Goal: Use online tool/utility: Utilize a website feature to perform a specific function

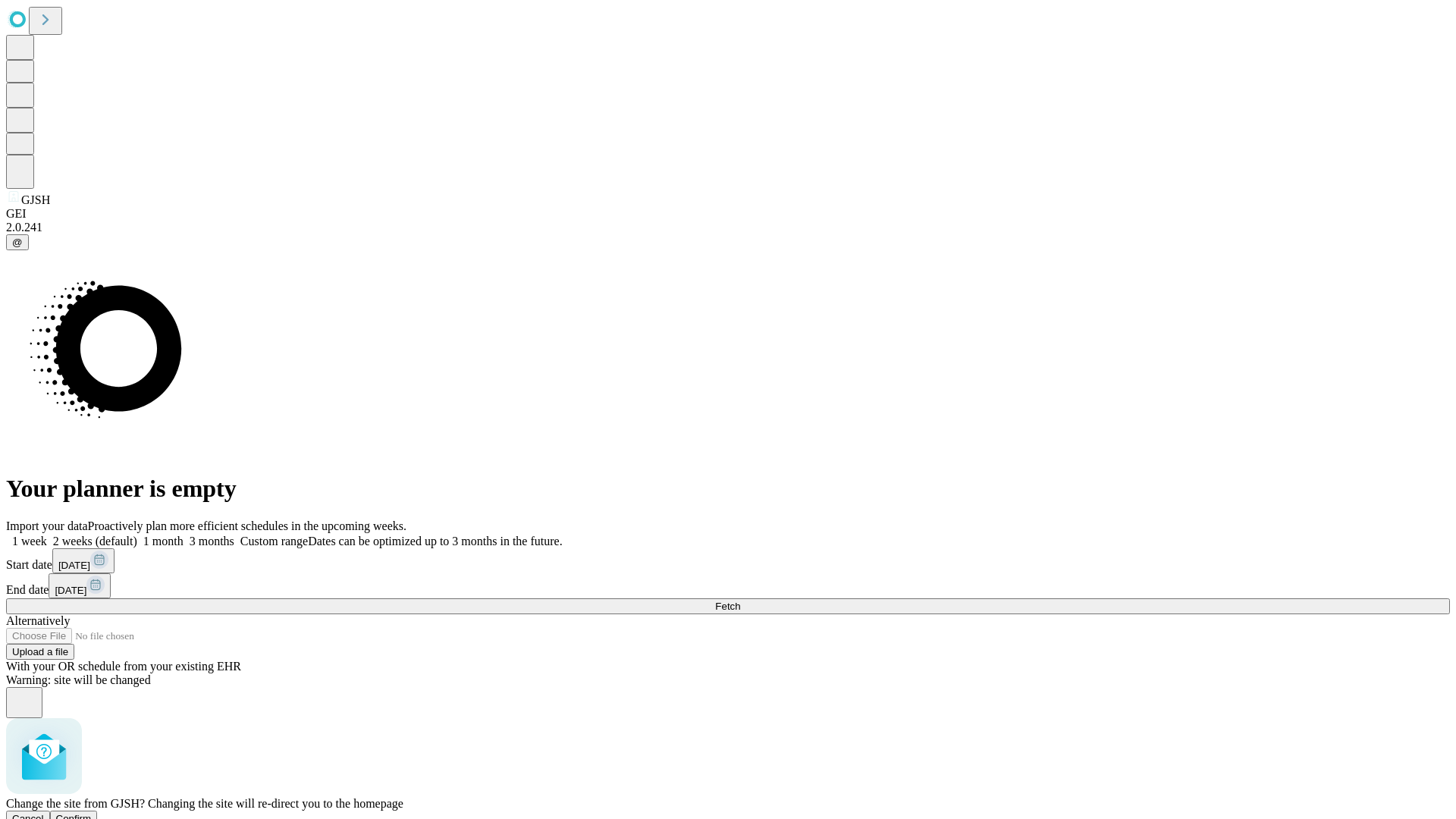
click at [92, 813] on span "Confirm" at bounding box center [73, 819] width 36 height 12
click at [47, 534] on label "1 week" at bounding box center [26, 540] width 40 height 13
click at [740, 601] on span "Fetch" at bounding box center [727, 607] width 25 height 12
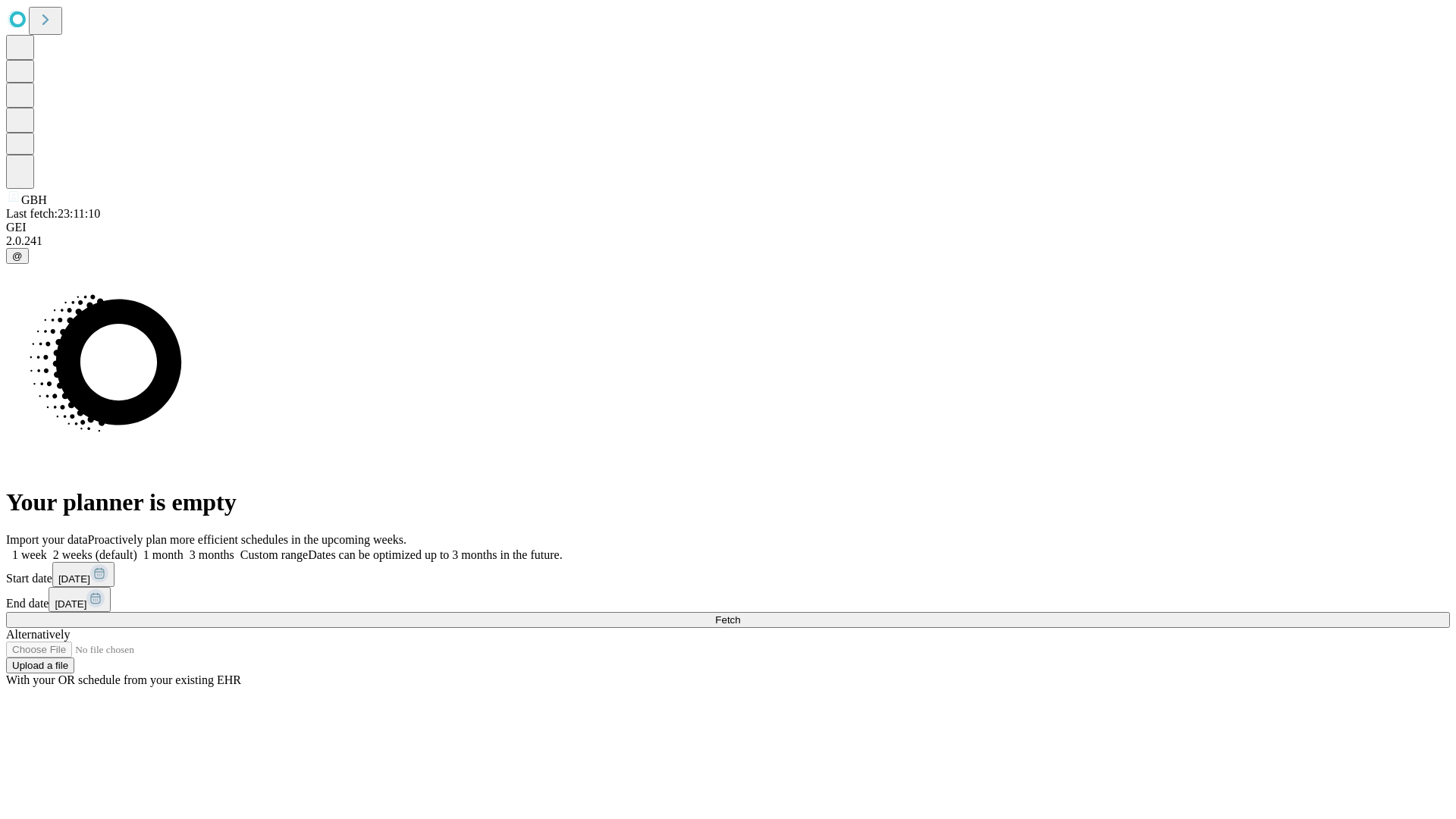
click at [47, 548] on label "1 week" at bounding box center [26, 554] width 40 height 13
click at [740, 614] on span "Fetch" at bounding box center [727, 620] width 25 height 12
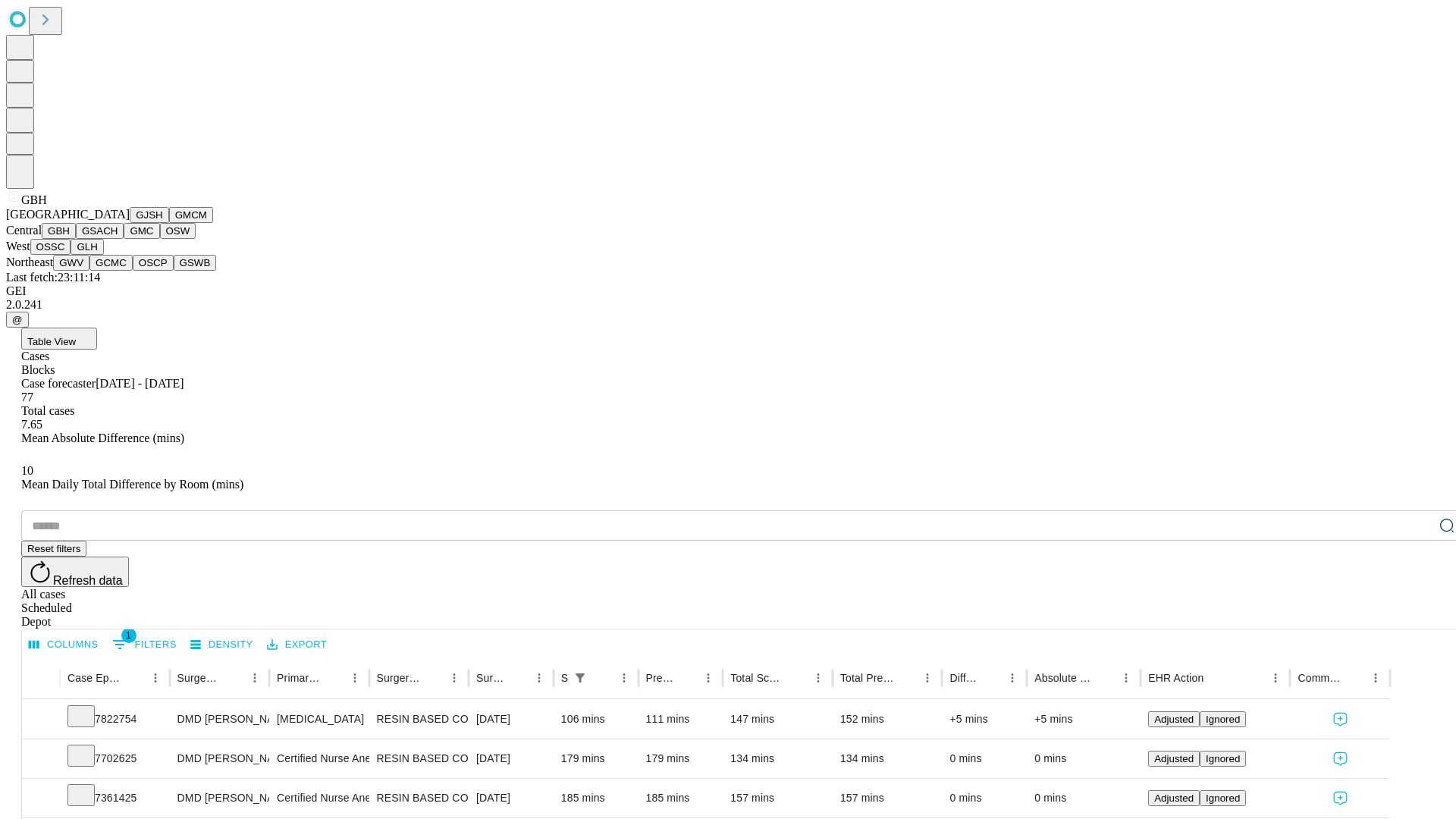
click at [118, 239] on button "GSACH" at bounding box center [100, 231] width 48 height 16
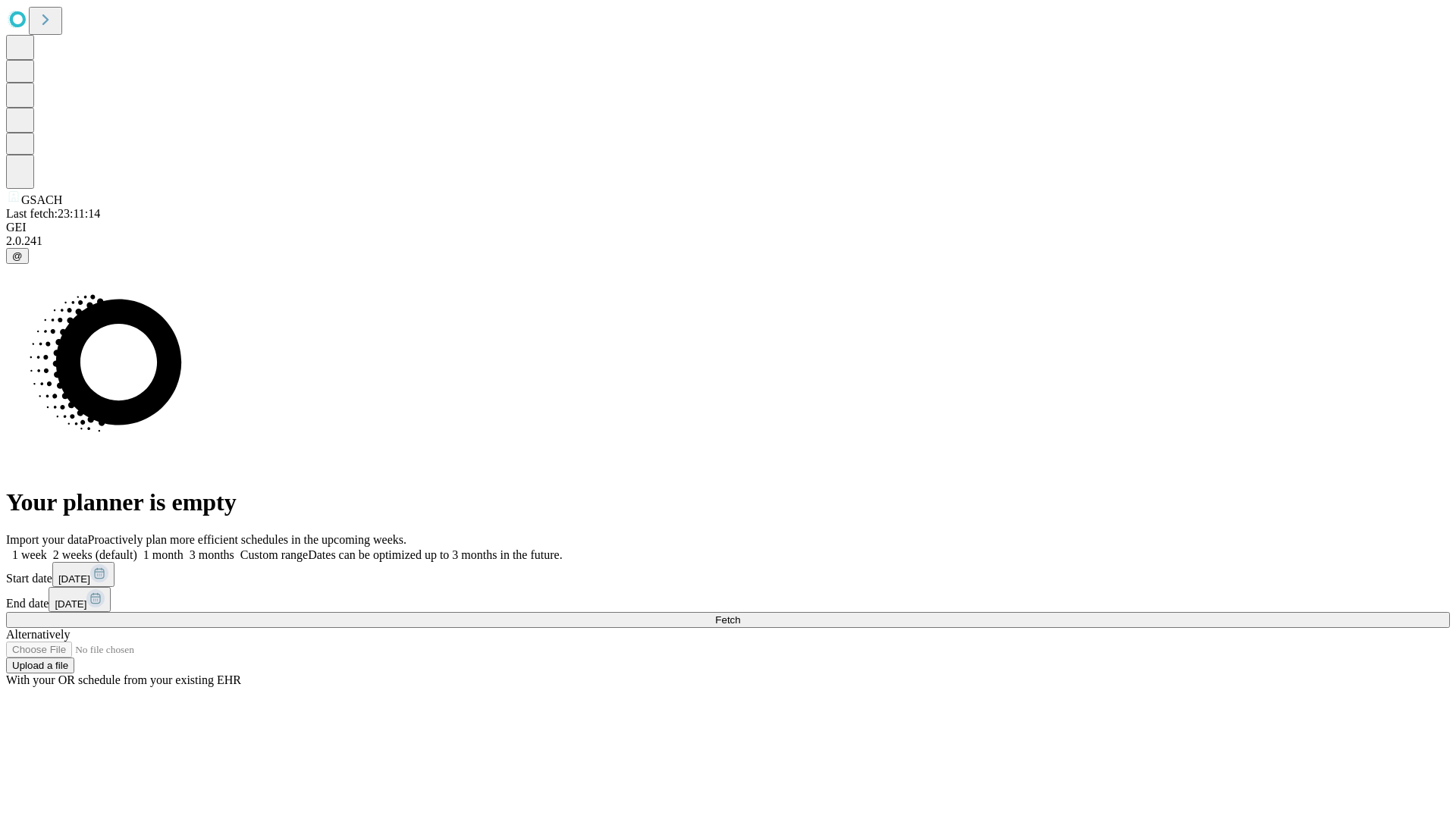
click at [47, 548] on label "1 week" at bounding box center [26, 554] width 40 height 13
click at [740, 614] on span "Fetch" at bounding box center [727, 620] width 25 height 12
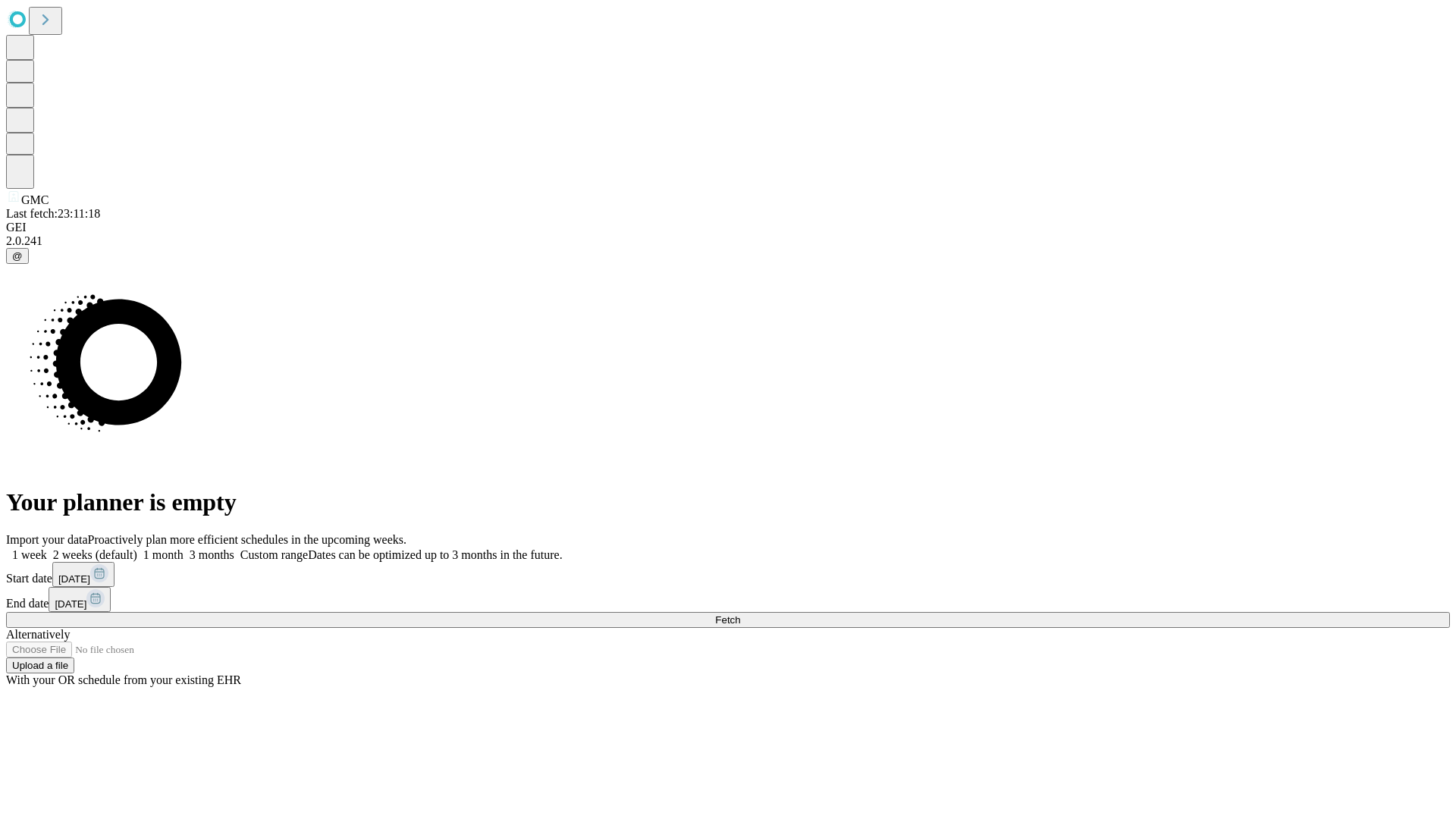
click at [47, 548] on label "1 week" at bounding box center [26, 554] width 40 height 13
click at [740, 614] on span "Fetch" at bounding box center [727, 620] width 25 height 12
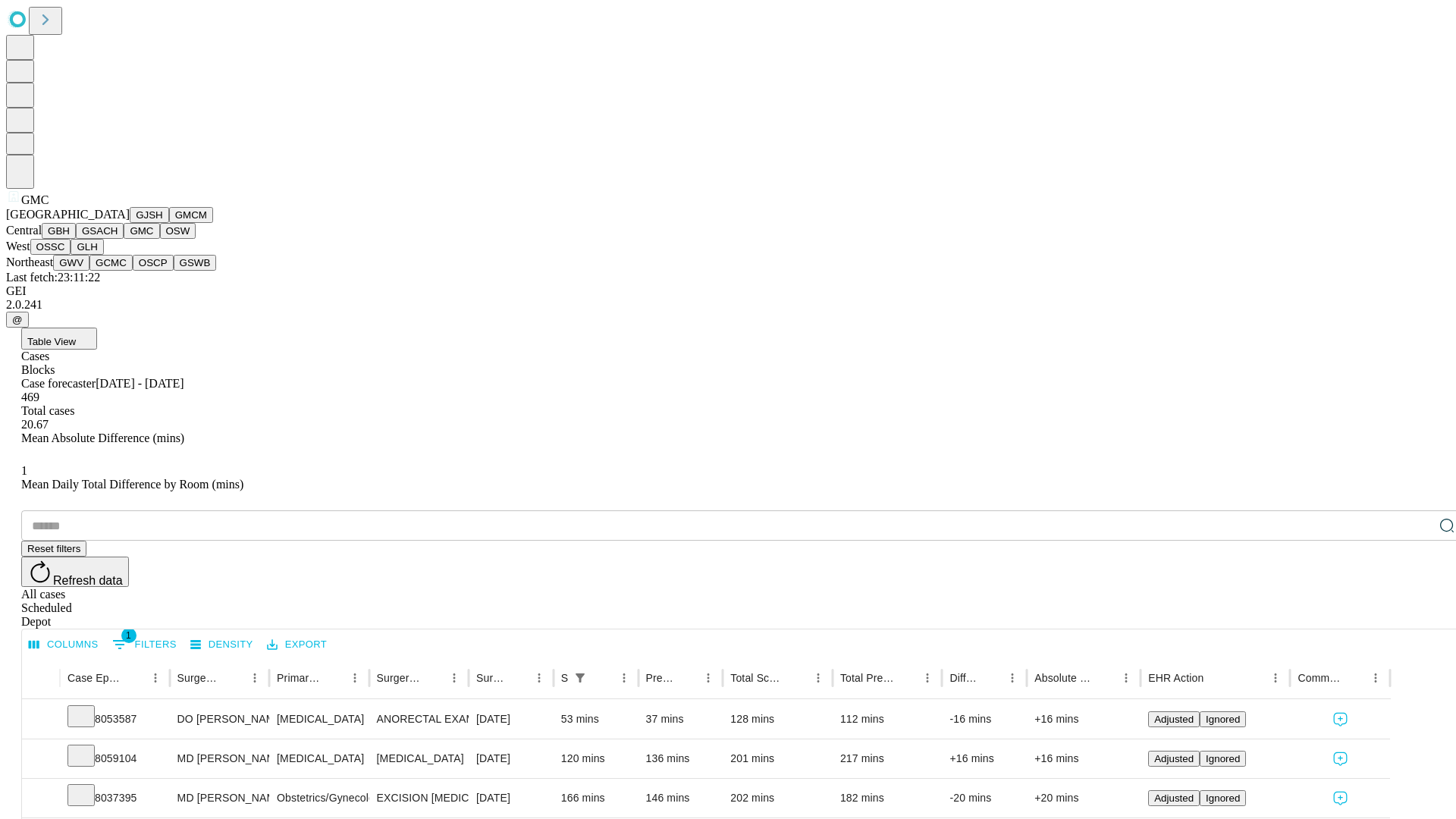
click at [160, 239] on button "OSW" at bounding box center [178, 231] width 37 height 16
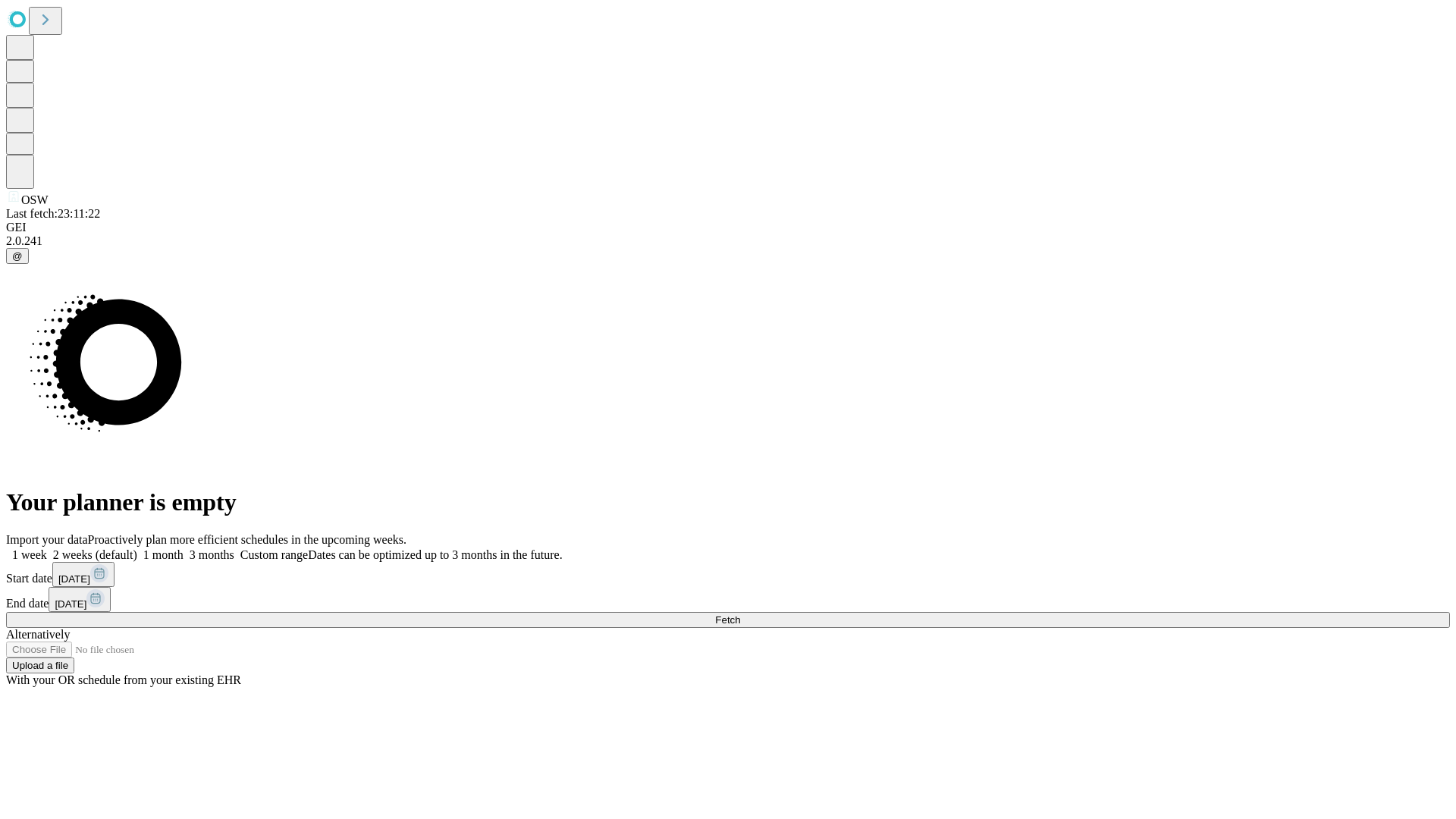
click at [47, 548] on label "1 week" at bounding box center [26, 554] width 40 height 13
click at [740, 614] on span "Fetch" at bounding box center [727, 620] width 25 height 12
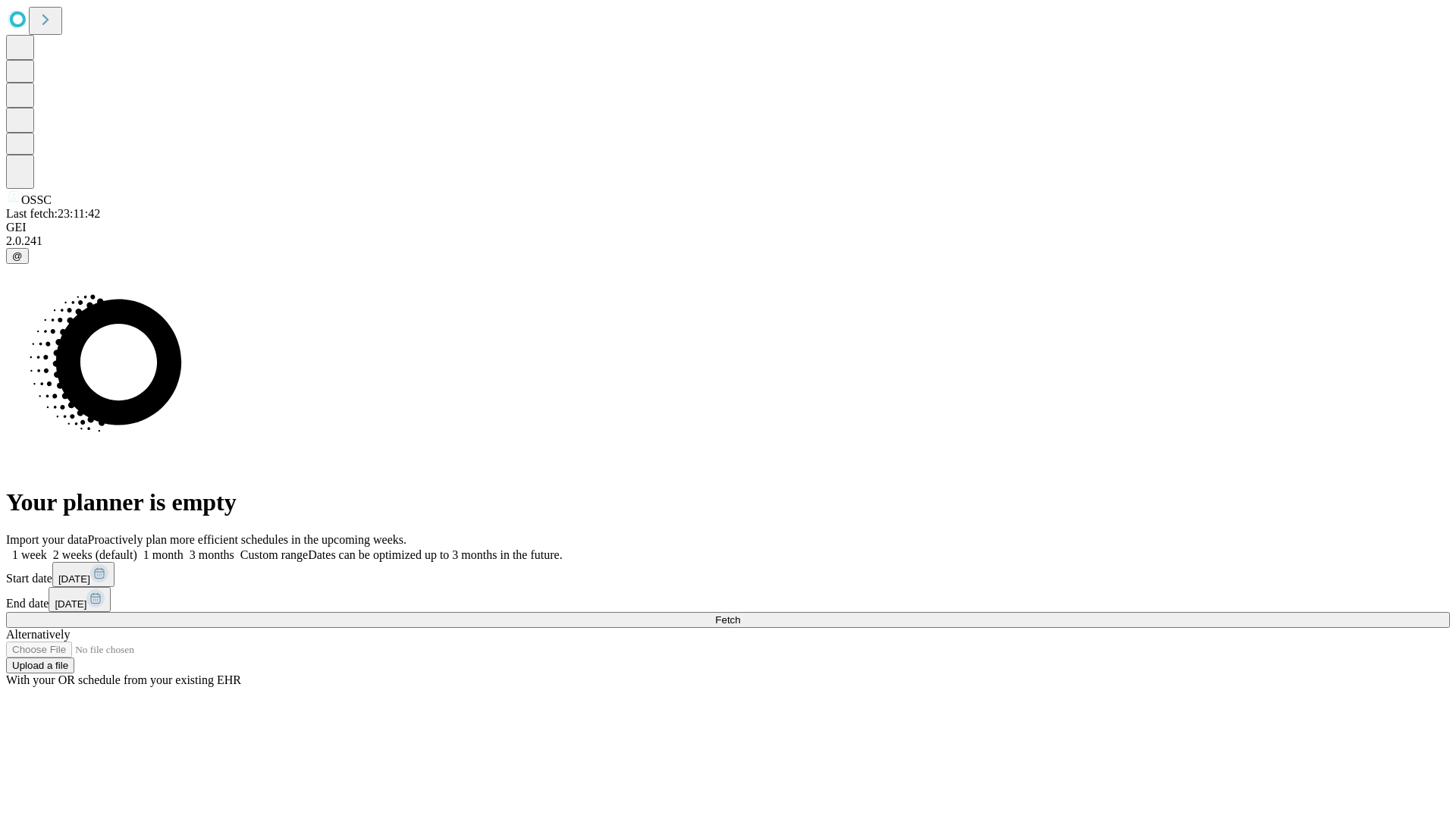
click at [47, 548] on label "1 week" at bounding box center [26, 554] width 40 height 13
click at [740, 614] on span "Fetch" at bounding box center [727, 620] width 25 height 12
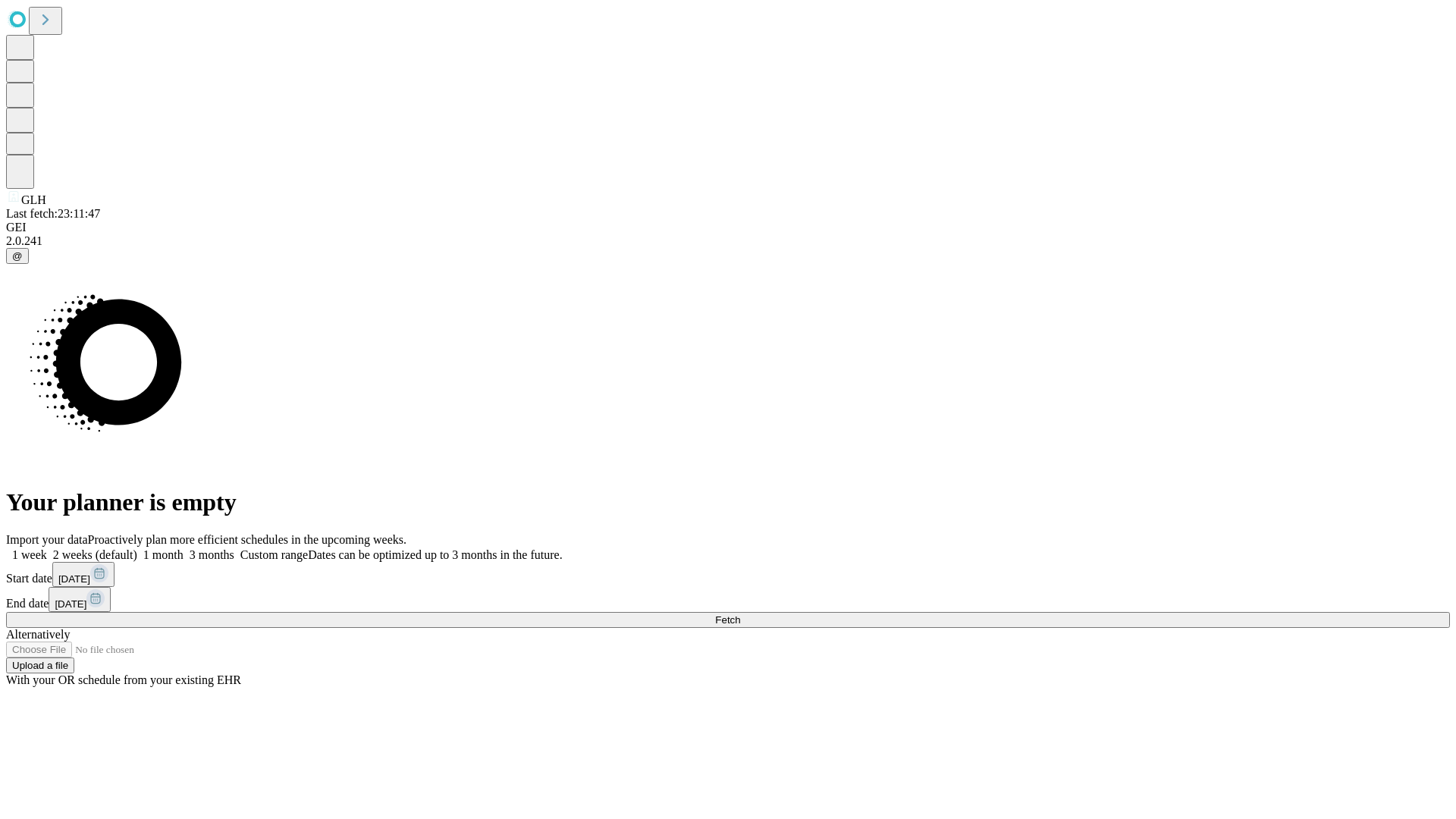
click at [47, 548] on label "1 week" at bounding box center [26, 554] width 40 height 13
click at [740, 614] on span "Fetch" at bounding box center [727, 620] width 25 height 12
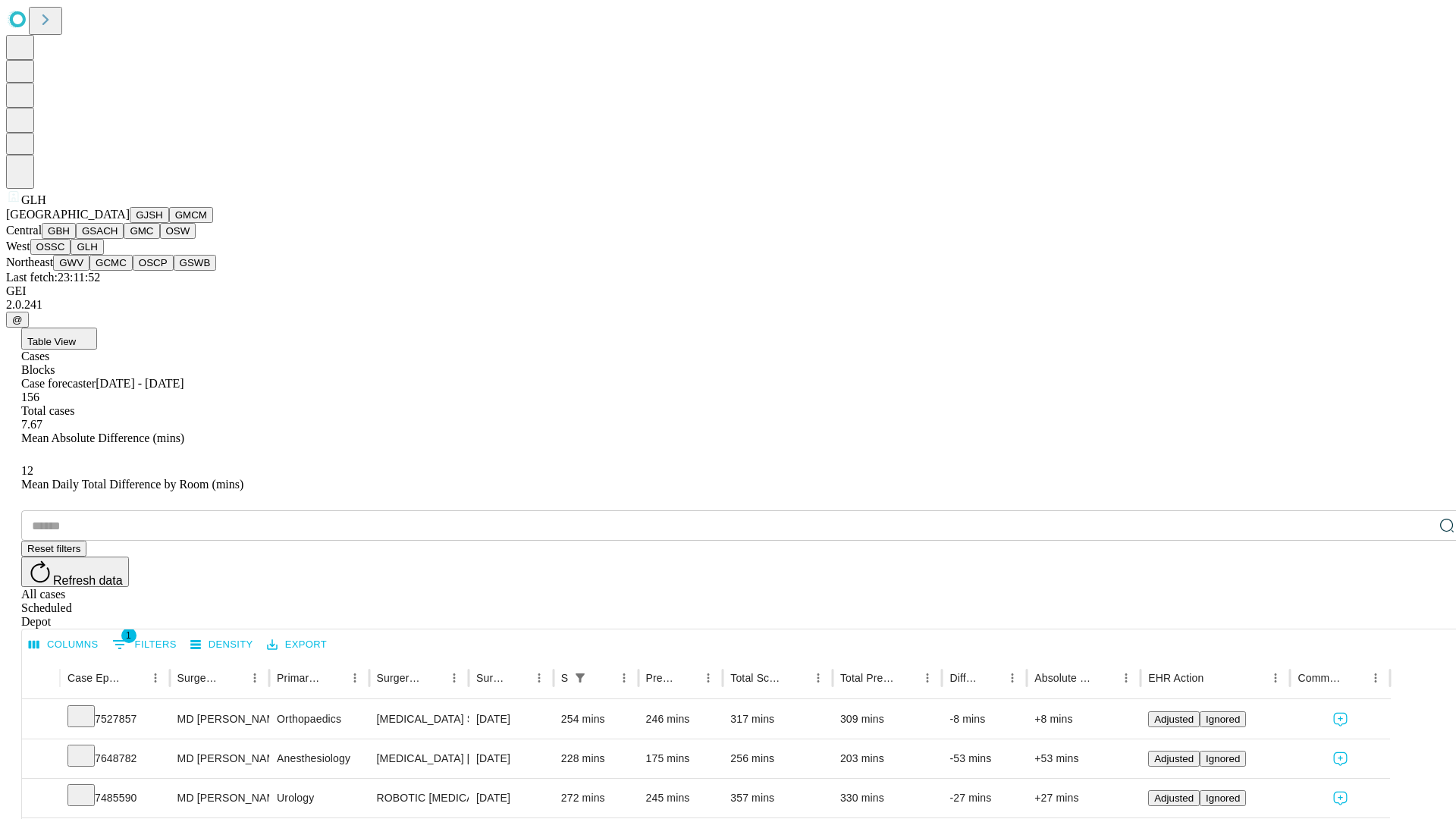
click at [90, 271] on button "GWV" at bounding box center [71, 262] width 37 height 16
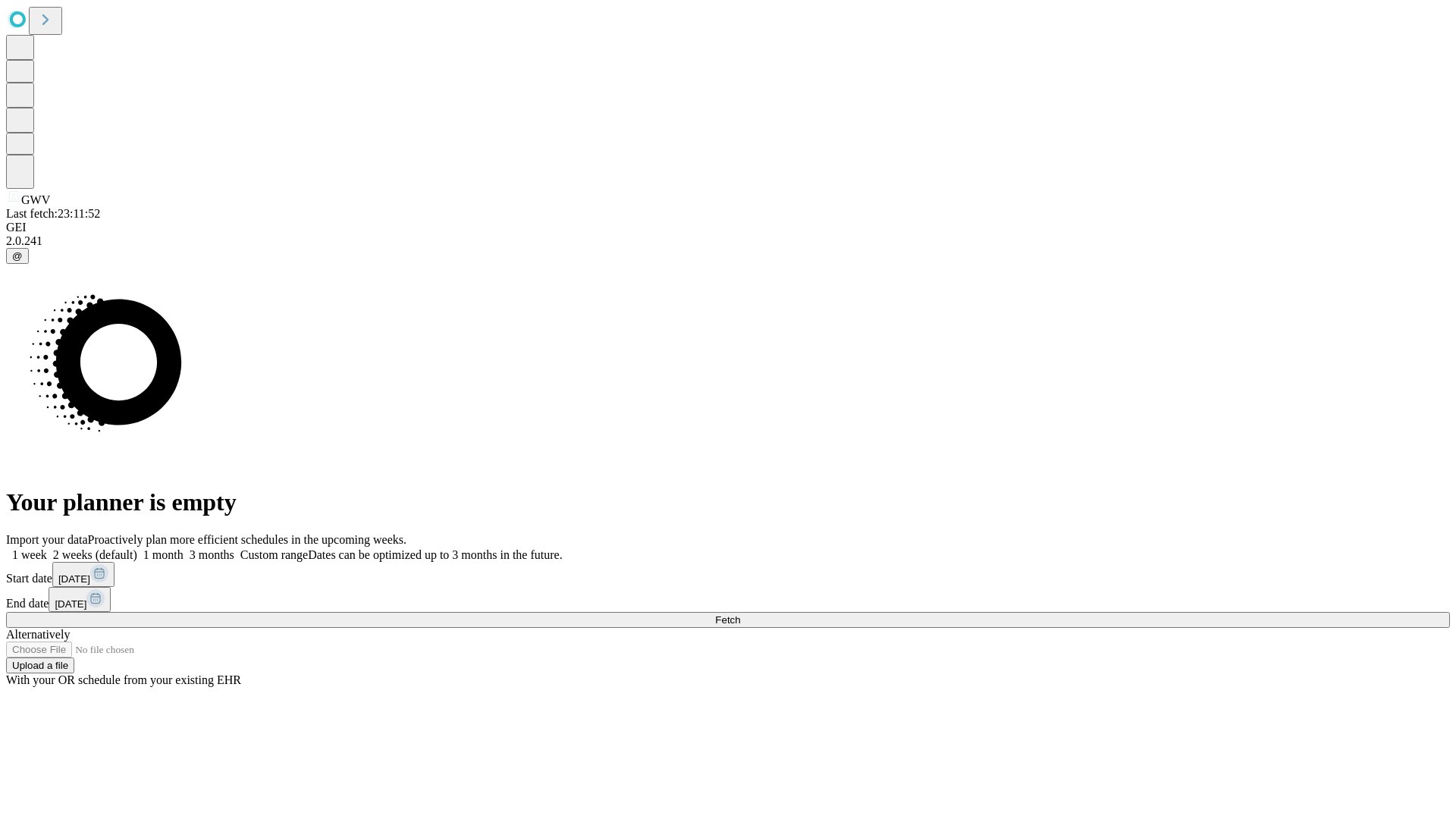
click at [740, 614] on span "Fetch" at bounding box center [727, 620] width 25 height 12
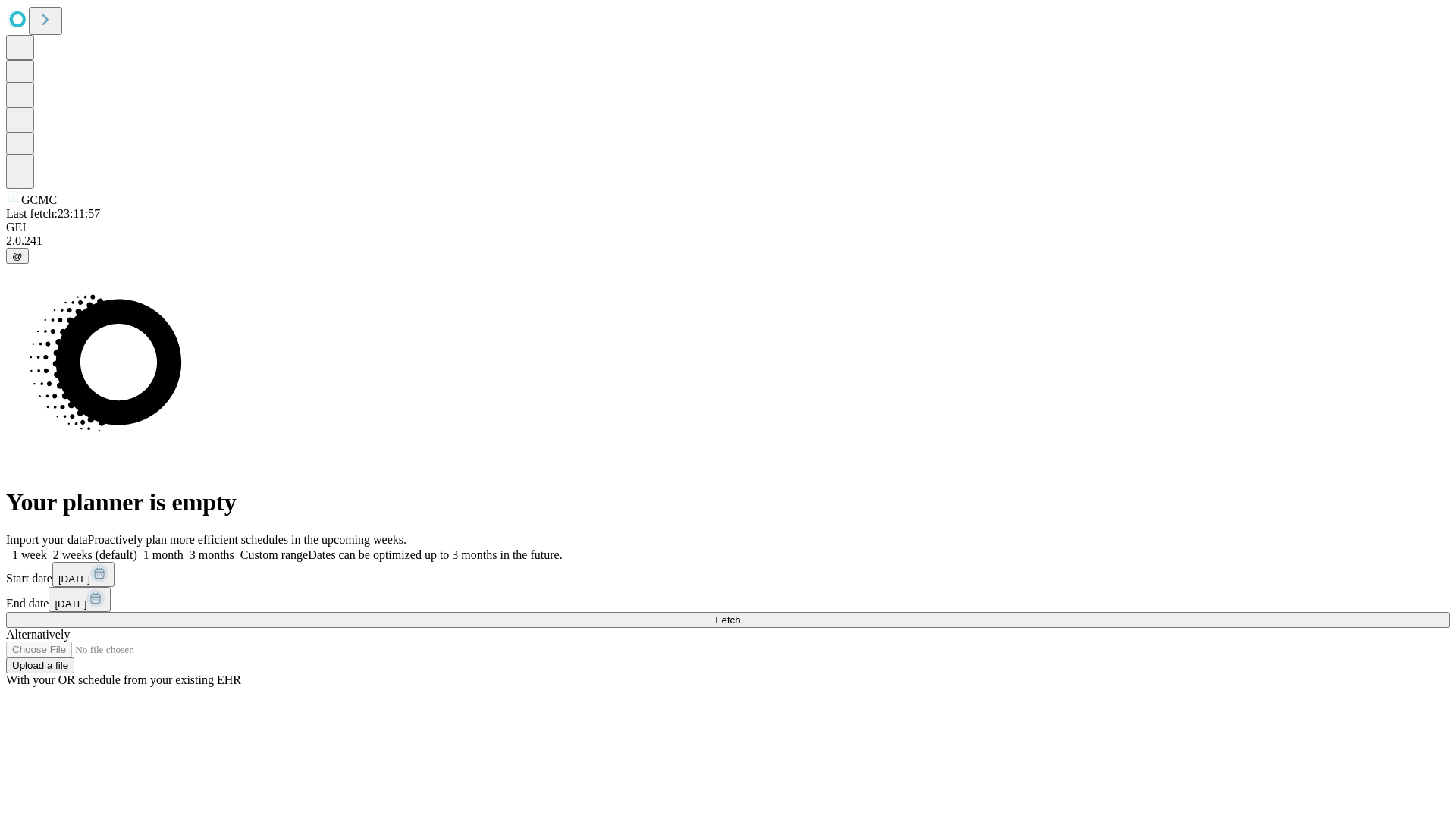
click at [47, 548] on label "1 week" at bounding box center [26, 554] width 40 height 13
click at [740, 614] on span "Fetch" at bounding box center [727, 620] width 25 height 12
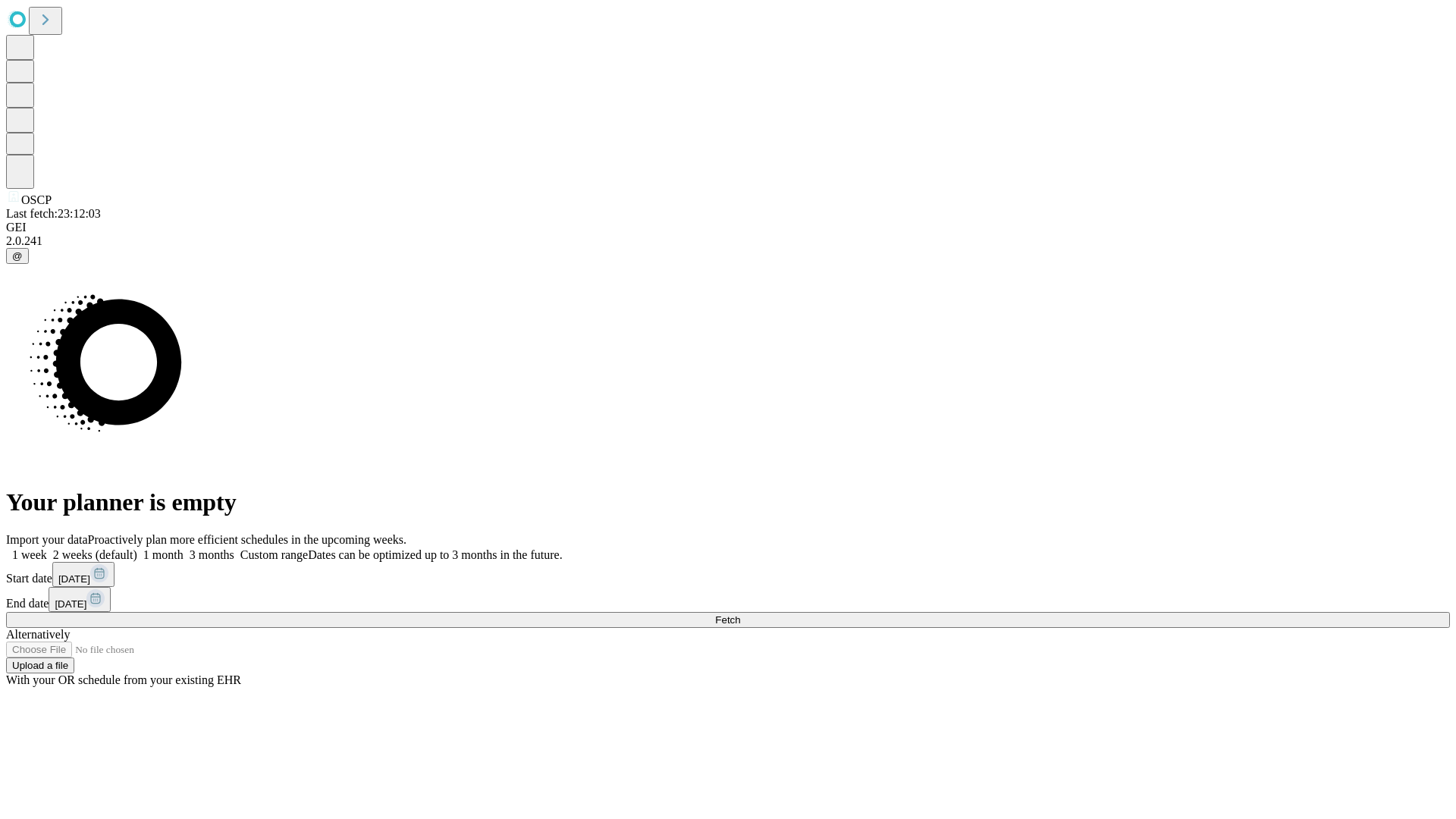
click at [47, 548] on label "1 week" at bounding box center [26, 554] width 40 height 13
click at [740, 614] on span "Fetch" at bounding box center [727, 620] width 25 height 12
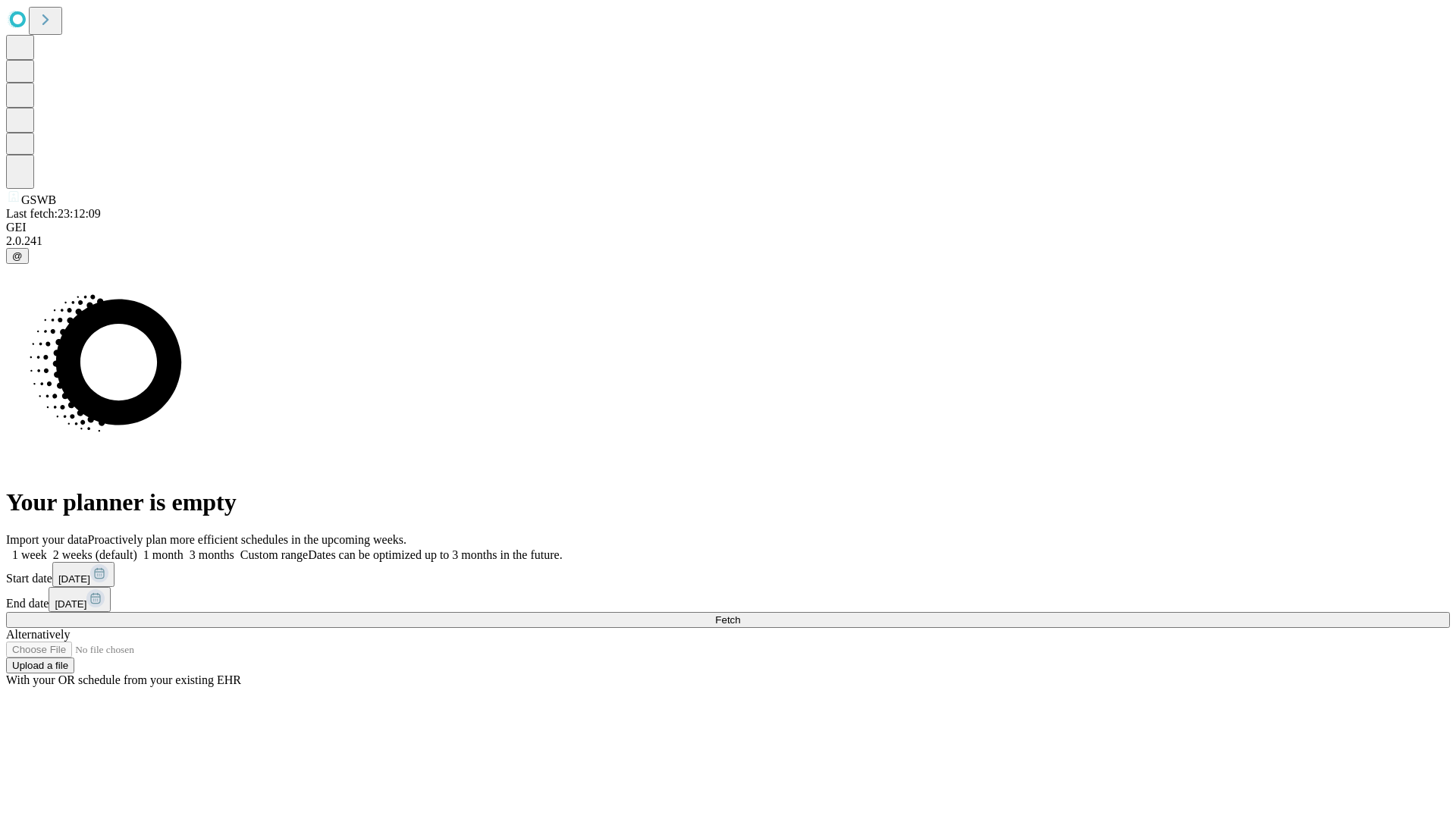
click at [47, 548] on label "1 week" at bounding box center [26, 554] width 40 height 13
click at [740, 614] on span "Fetch" at bounding box center [727, 620] width 25 height 12
